Goal: Task Accomplishment & Management: Manage account settings

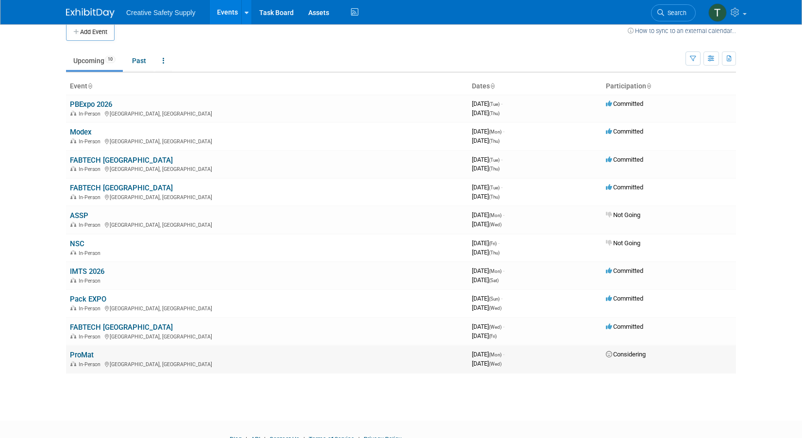
scroll to position [9, 0]
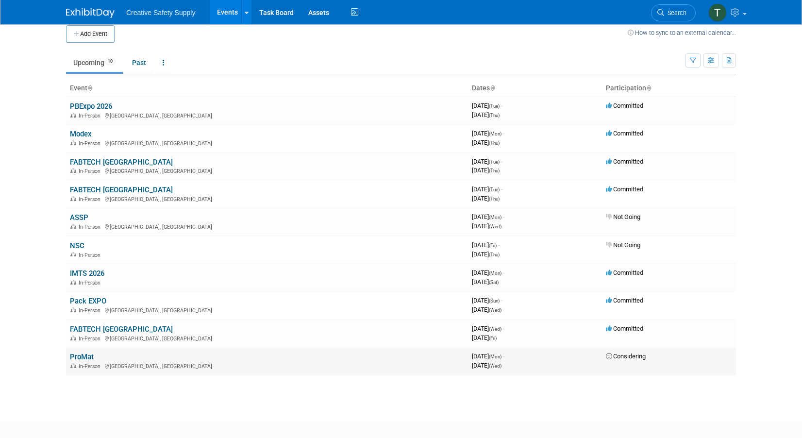
click at [86, 353] on link "ProMat" at bounding box center [82, 357] width 24 height 9
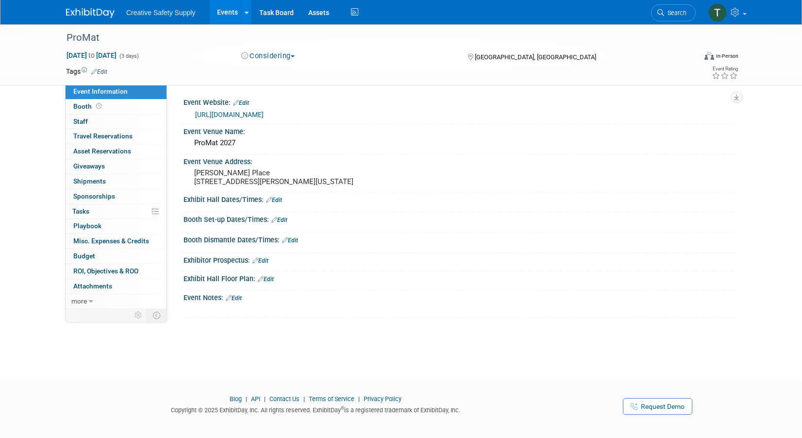
click at [293, 55] on button "Considering" at bounding box center [268, 56] width 61 height 10
click at [290, 69] on link "Committed" at bounding box center [277, 72] width 77 height 14
click at [26, 44] on div "ProMat Apr 19, 2027 to Apr 21, 2027 (3 days) Apr 19, 2027 to Apr 21, 2027 Commi…" at bounding box center [401, 54] width 802 height 61
click at [80, 13] on img at bounding box center [90, 13] width 49 height 10
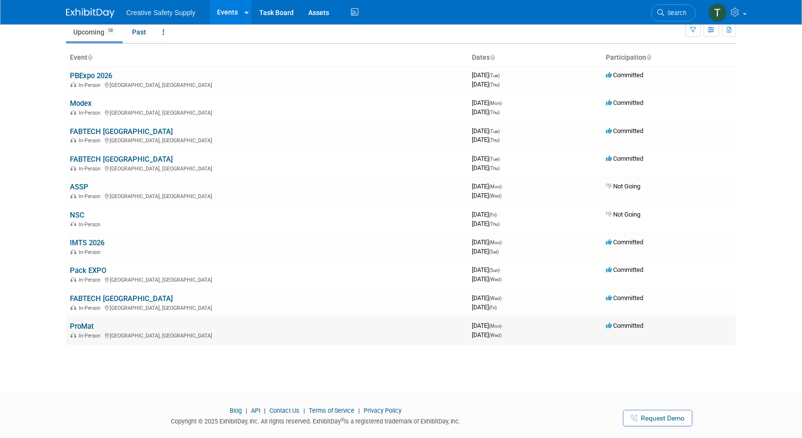
scroll to position [41, 0]
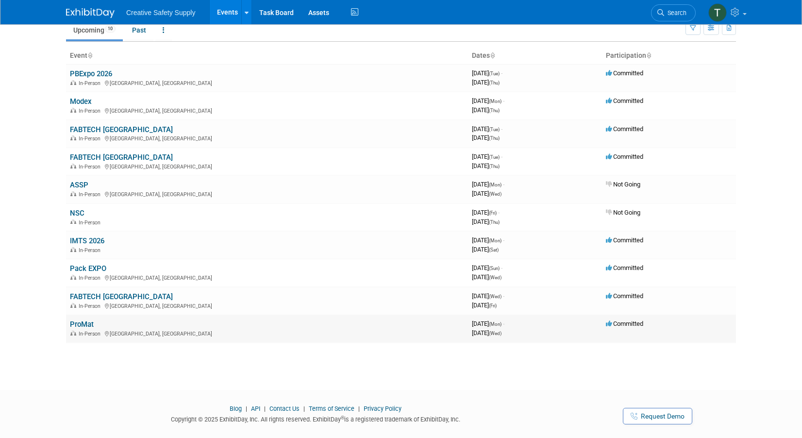
click at [102, 320] on td "ProMat In-Person Chicago, IL" at bounding box center [267, 329] width 402 height 28
click at [81, 323] on link "ProMat" at bounding box center [82, 324] width 24 height 9
